Goal: Transaction & Acquisition: Purchase product/service

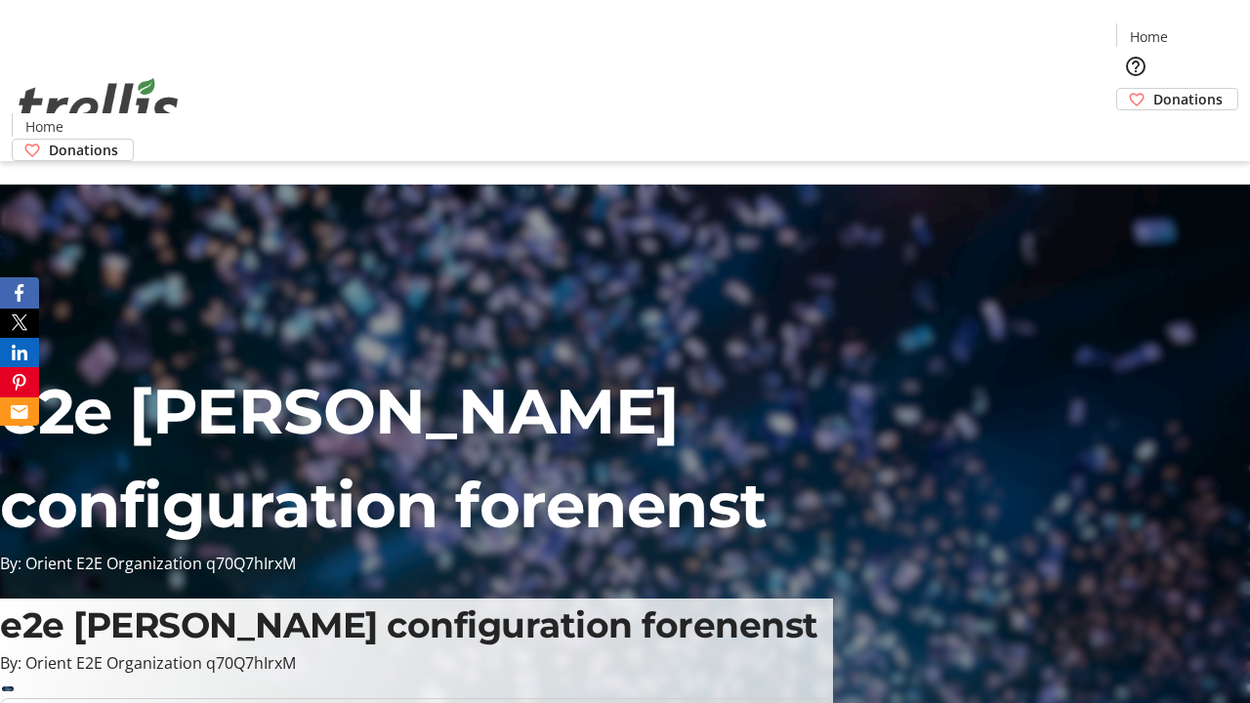
click at [1154, 89] on span "Donations" at bounding box center [1188, 99] width 69 height 21
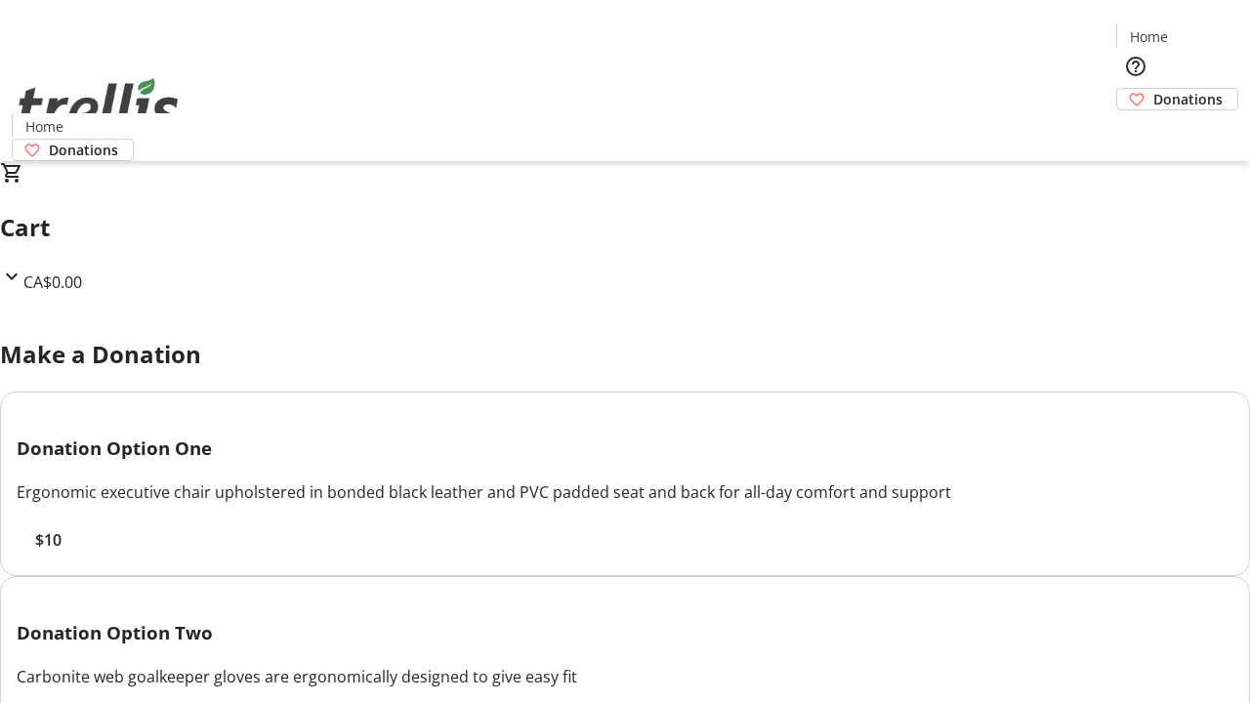
click at [62, 552] on span "$10" at bounding box center [48, 539] width 26 height 23
select select "CA"
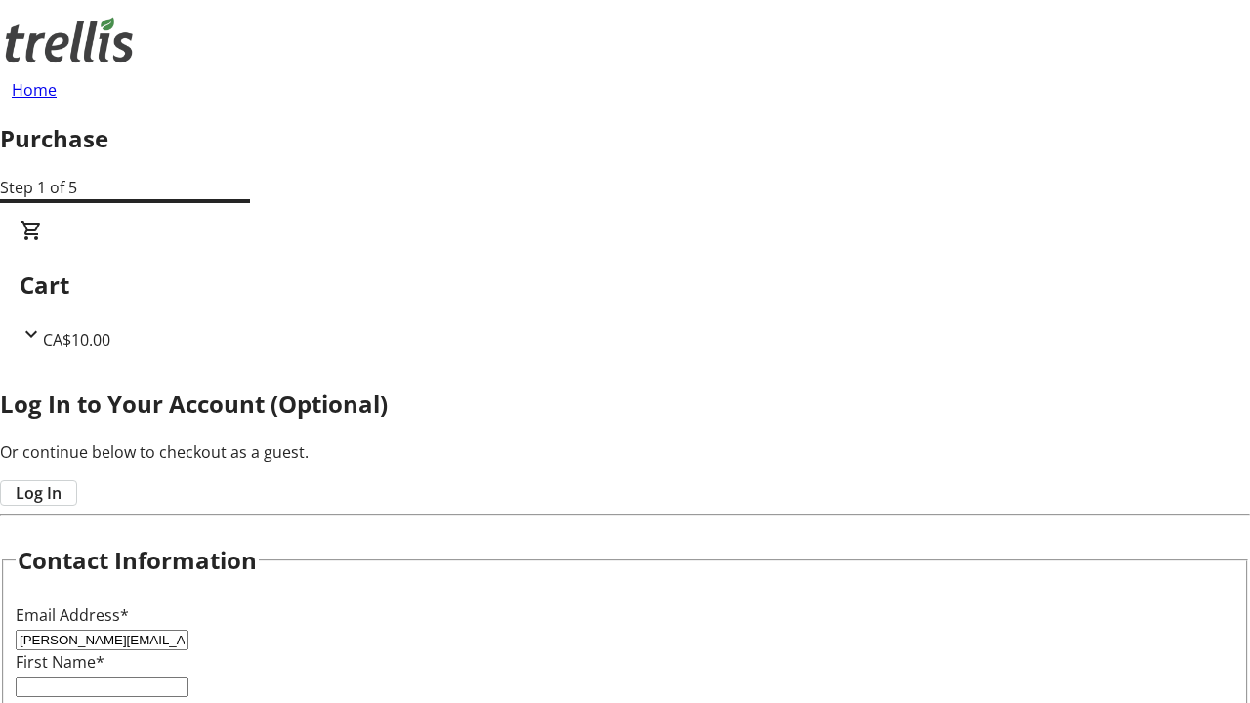
type input "[PERSON_NAME][EMAIL_ADDRESS][DOMAIN_NAME]"
type input "[PERSON_NAME]"
type input "Kuhic"
type input "[STREET_ADDRESS][PERSON_NAME]"
type input "Kelowna"
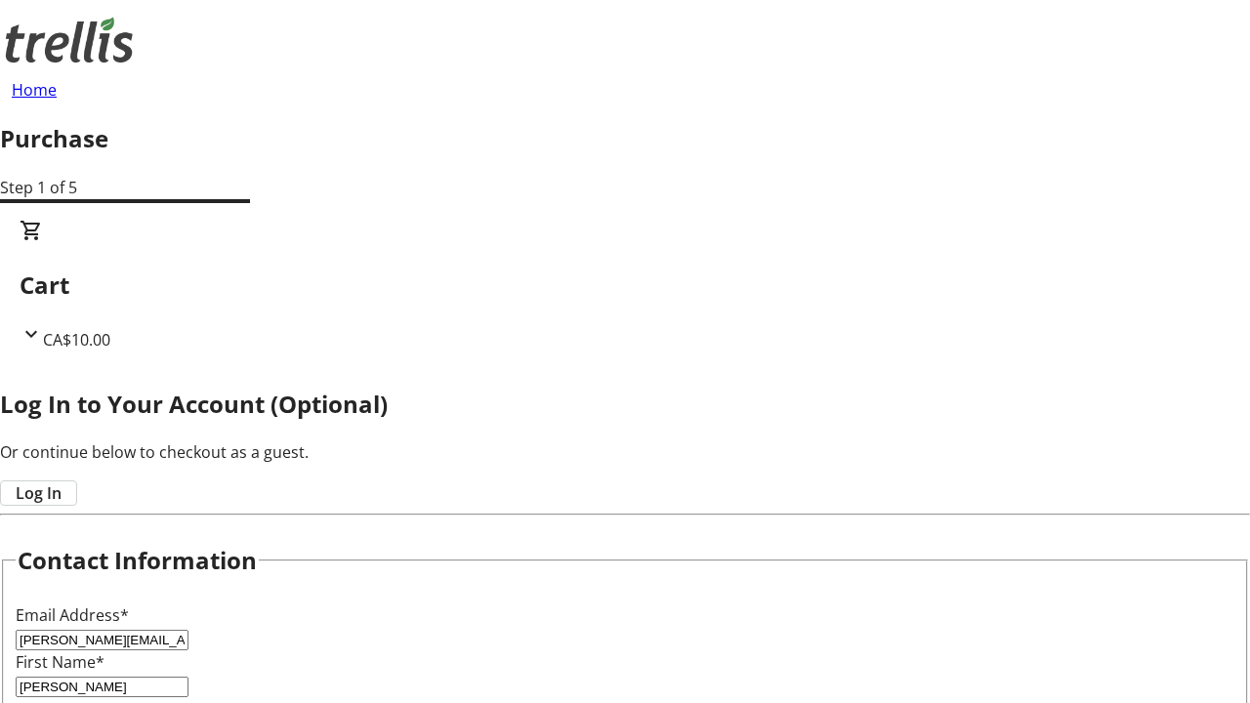
select select "BC"
type input "Kelowna"
type input "V1Y 0C2"
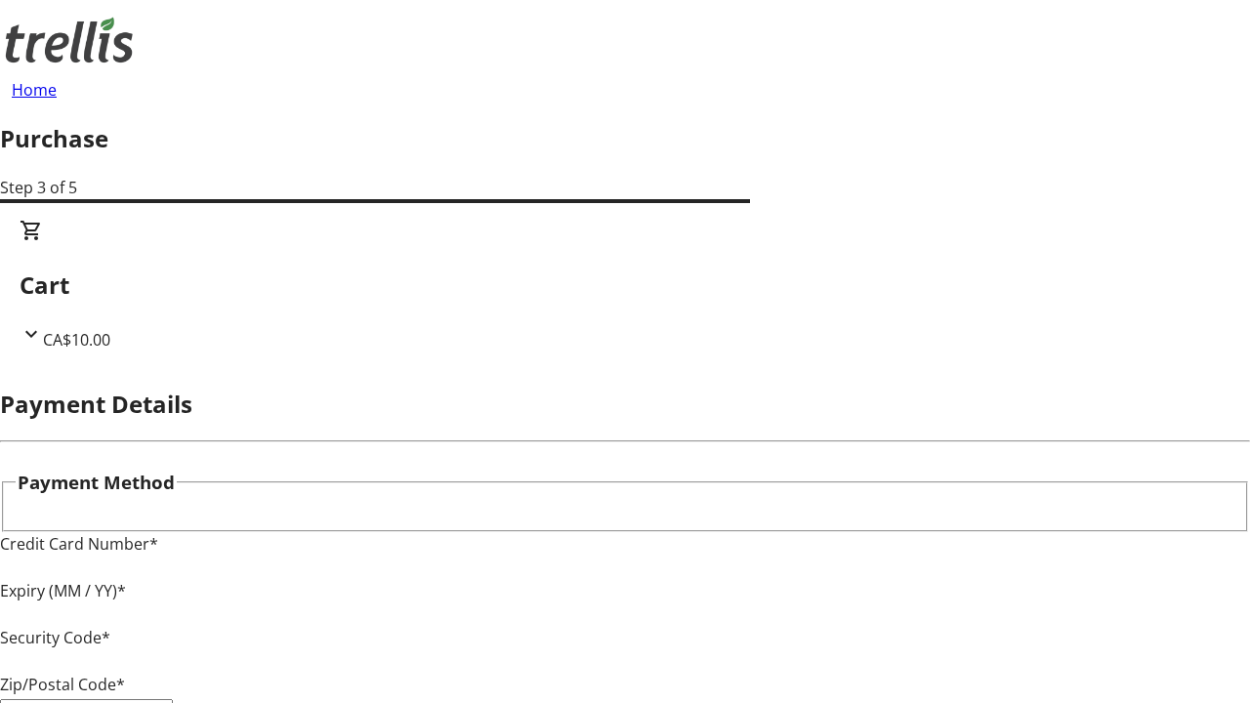
type input "V1Y 0C2"
